Goal: Find specific page/section: Find specific page/section

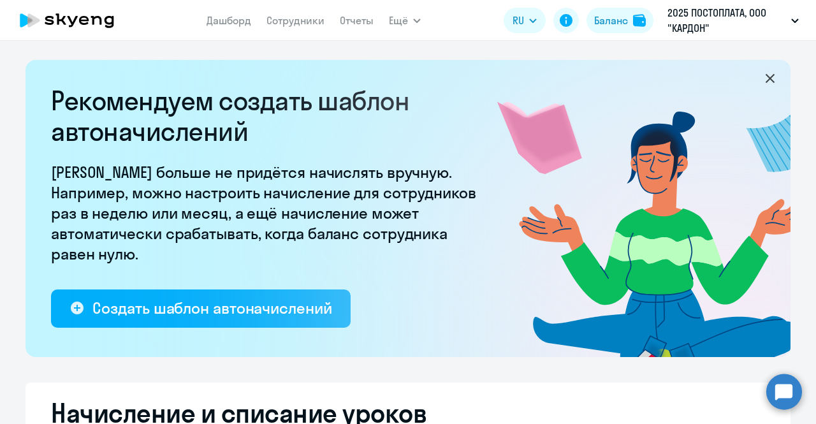
select select "10"
click at [279, 25] on link "Сотрудники" at bounding box center [295, 20] width 58 height 13
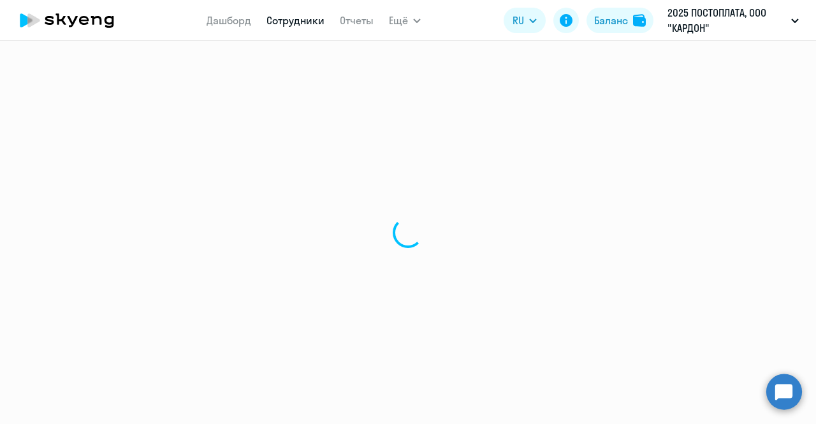
select select "30"
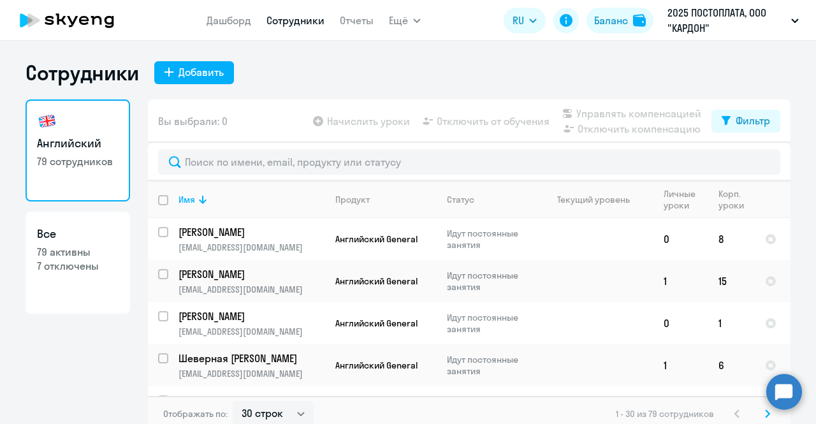
click at [94, 260] on p "7 отключены" at bounding box center [78, 266] width 82 height 14
select select "30"
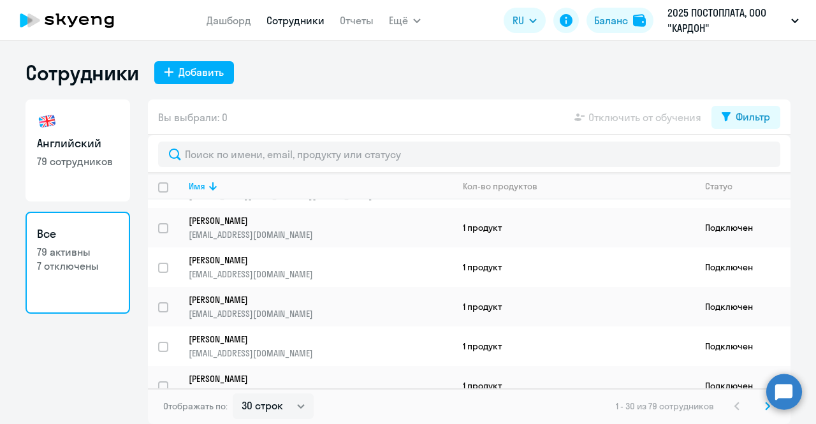
scroll to position [603, 0]
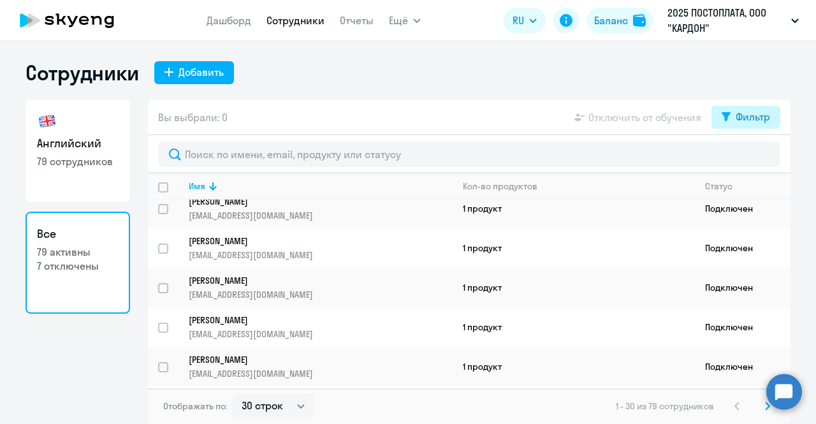
click at [770, 115] on button "Фильтр" at bounding box center [745, 117] width 69 height 23
click at [758, 154] on span at bounding box center [759, 158] width 22 height 13
click at [748, 158] on input "checkbox" at bounding box center [747, 158] width 1 height 1
checkbox input "true"
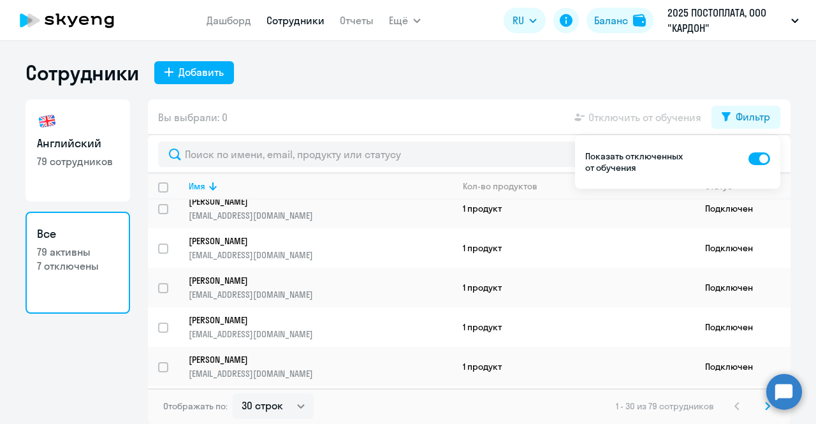
scroll to position [0, 0]
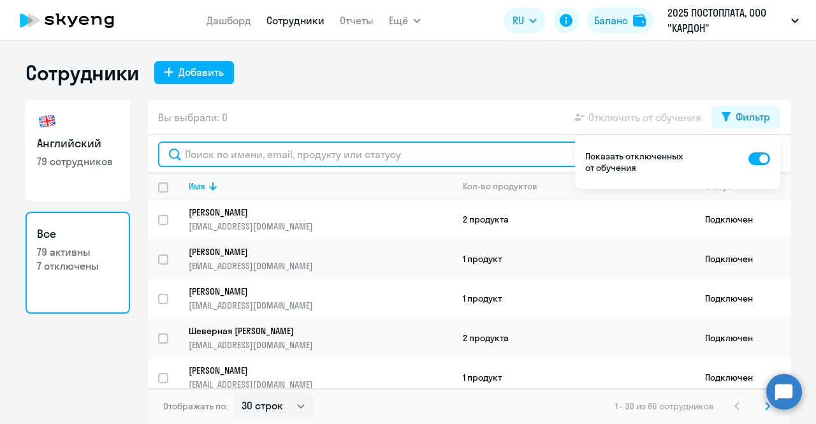
click at [393, 155] on input "text" at bounding box center [469, 153] width 622 height 25
type input "пав"
